Goal: Ask a question

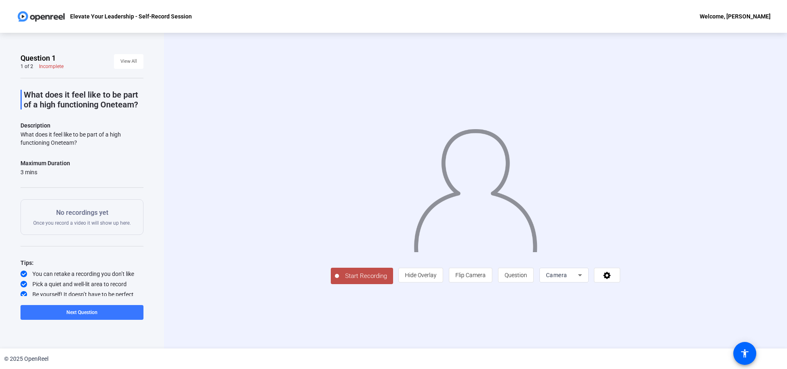
click at [67, 146] on div "What does it feel like to be part of a high functioning Oneteam?" at bounding box center [81, 138] width 123 height 16
drag, startPoint x: 85, startPoint y: 148, endPoint x: 33, endPoint y: 149, distance: 51.7
click at [33, 147] on div "What does it feel like to be part of a high functioning Oneteam?" at bounding box center [81, 138] width 123 height 16
click at [93, 147] on div "What does it feel like to be part of a high functioning Oneteam?" at bounding box center [81, 138] width 123 height 16
drag, startPoint x: 63, startPoint y: 149, endPoint x: 19, endPoint y: 144, distance: 44.6
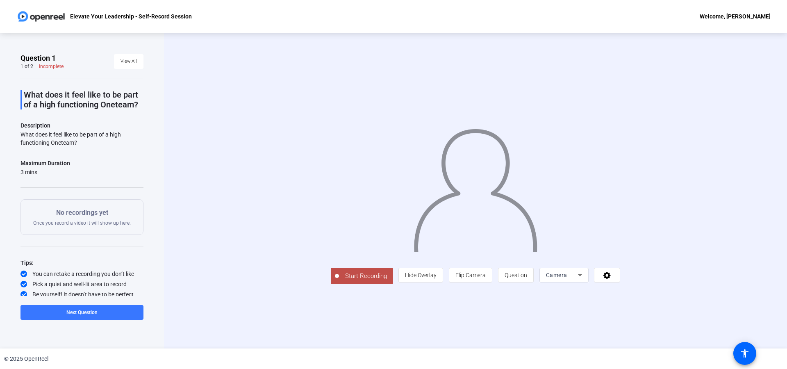
click at [20, 144] on div "Question 1 1 of 2 Incomplete View All What does it feel like to be part of a hi…" at bounding box center [81, 174] width 123 height 243
copy div "What does it feel like to be part of a high functioning Oneteam?"
click at [84, 309] on span "Next Question" at bounding box center [81, 312] width 31 height 7
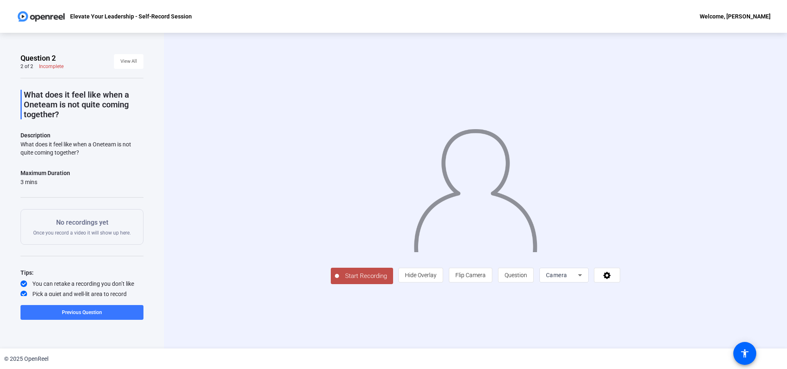
drag, startPoint x: 95, startPoint y: 150, endPoint x: 9, endPoint y: 144, distance: 85.9
click at [20, 144] on div "Question 2 2 of 2 Incomplete View All What does it feel like when a Oneteam is …" at bounding box center [81, 174] width 123 height 243
copy div "What does it feel like when a Oneteam is not quite coming together?"
